Goal: Task Accomplishment & Management: Use online tool/utility

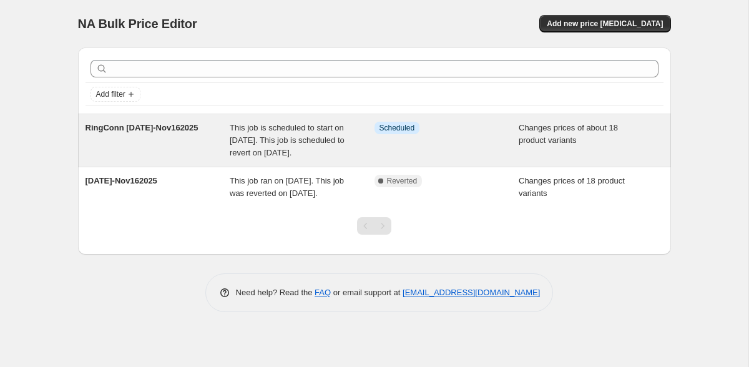
click at [153, 159] on div "RingConn [DATE]-Nov162025" at bounding box center [157, 140] width 145 height 37
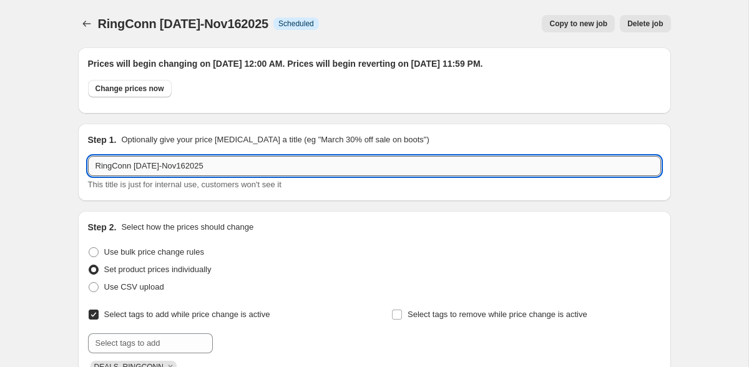
click at [260, 172] on input "RingConn [DATE]-Nov162025" at bounding box center [374, 166] width 573 height 20
click at [213, 165] on input "RingConn [DATE]-Nov162025" at bounding box center [374, 166] width 573 height 20
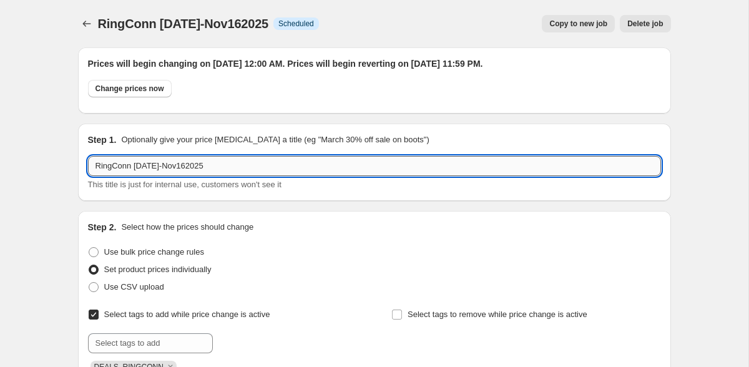
click at [213, 165] on input "RingConn [DATE]-Nov162025" at bounding box center [374, 166] width 573 height 20
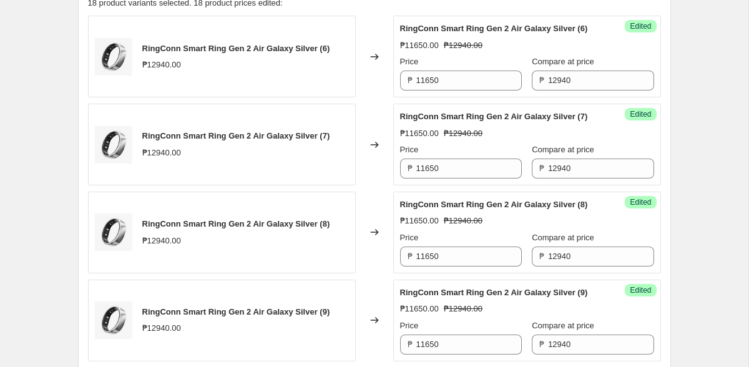
scroll to position [591, 0]
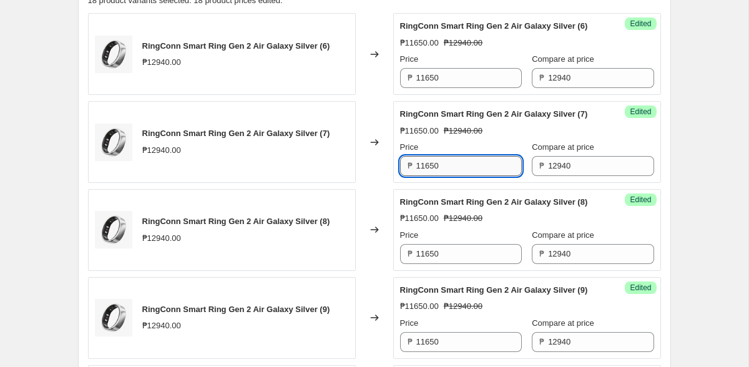
click at [441, 176] on input "11650" at bounding box center [468, 166] width 105 height 20
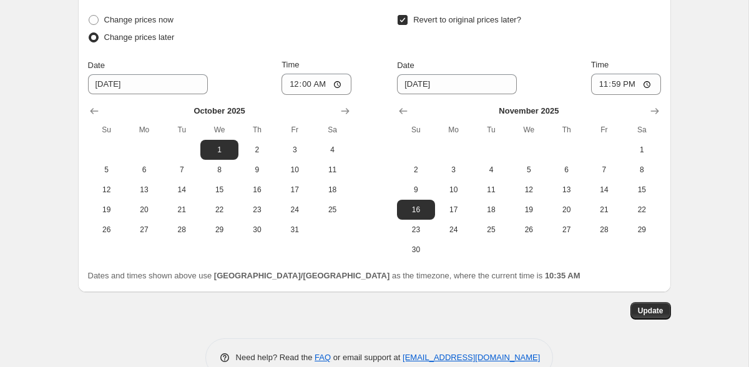
scroll to position [2268, 0]
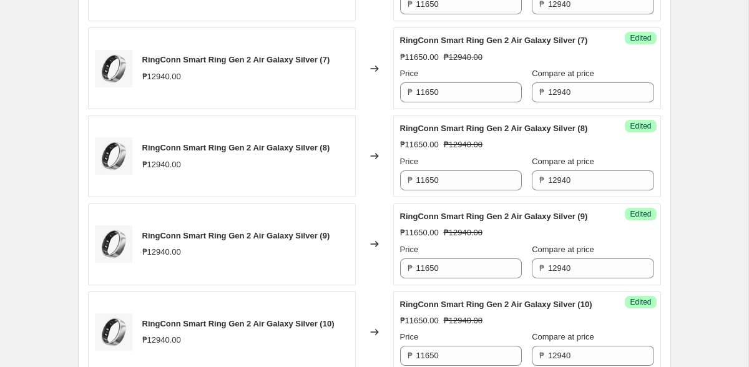
scroll to position [0, 0]
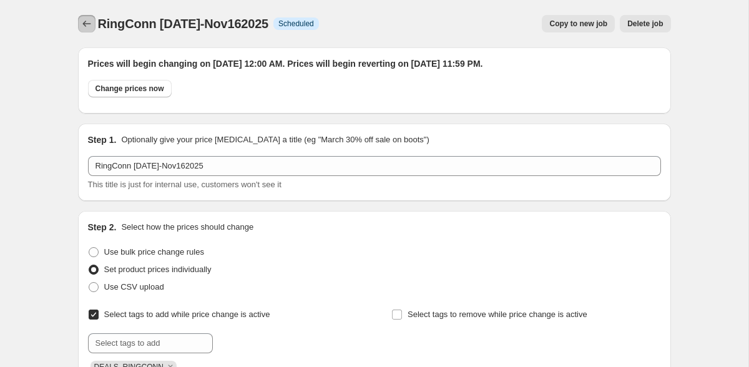
click at [80, 19] on icon "Price change jobs" at bounding box center [86, 23] width 12 height 12
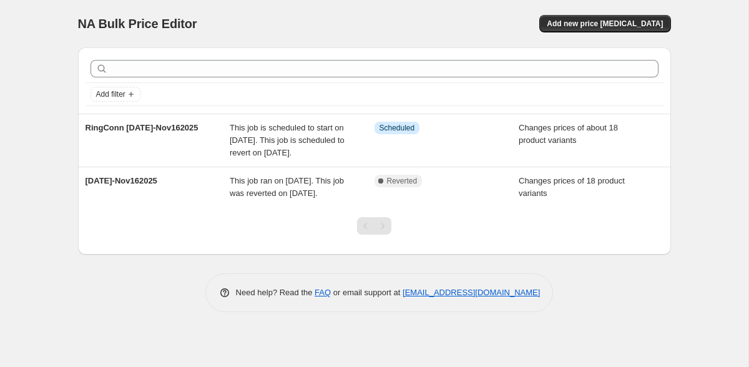
click at [700, 150] on div "NA Bulk Price Editor. This page is ready NA Bulk Price Editor Add new price [ME…" at bounding box center [374, 183] width 748 height 367
